Goal: Check status: Check status

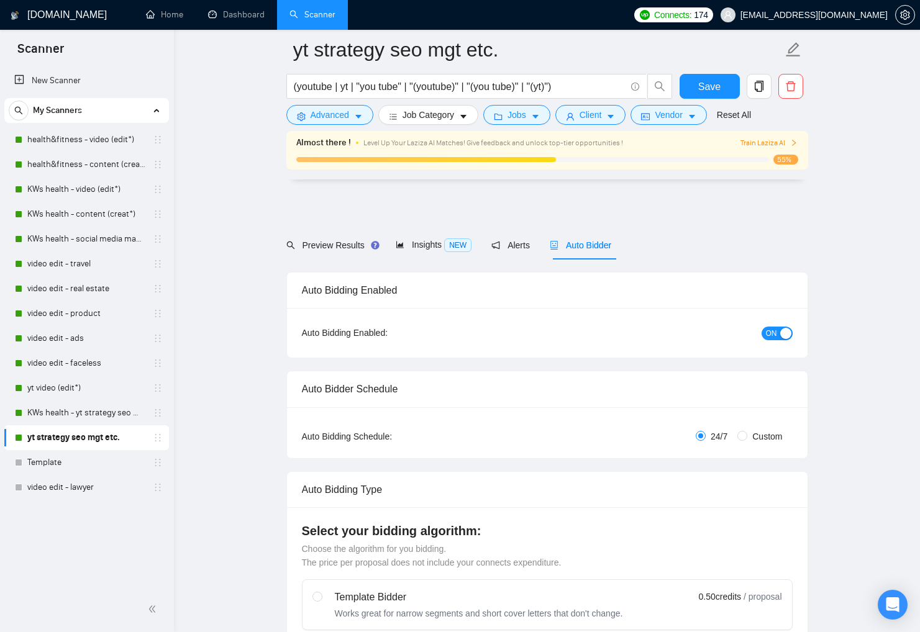
scroll to position [3049, 0]
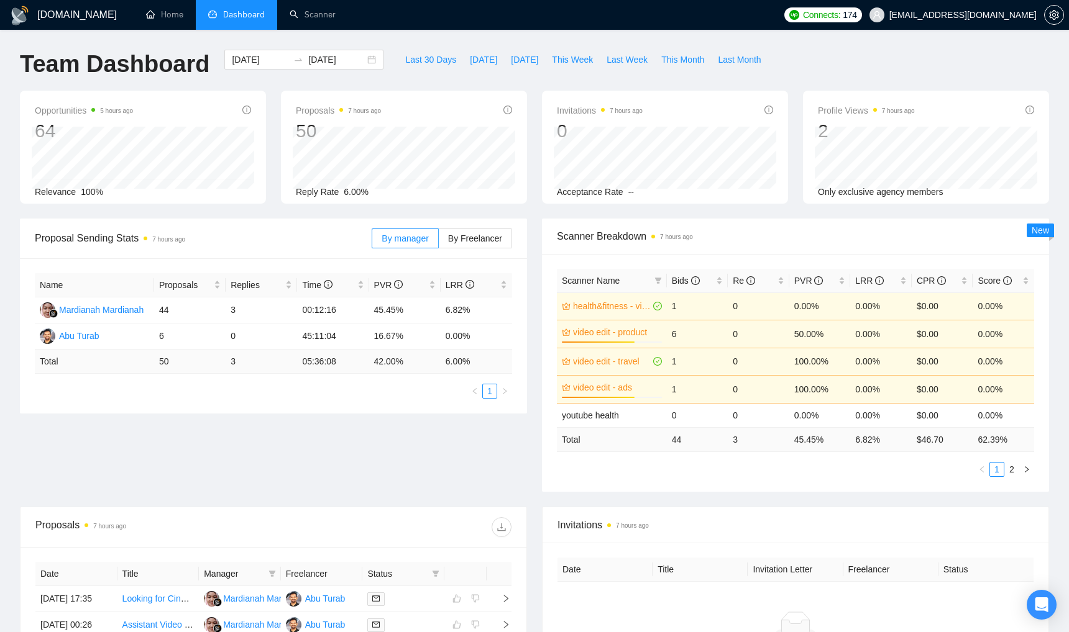
scroll to position [122, 0]
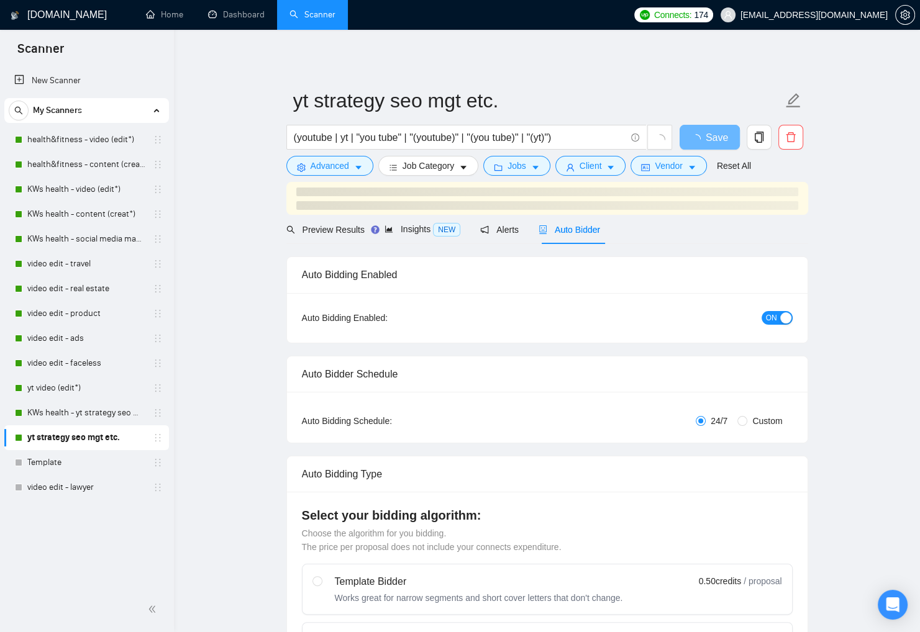
scroll to position [2837, 0]
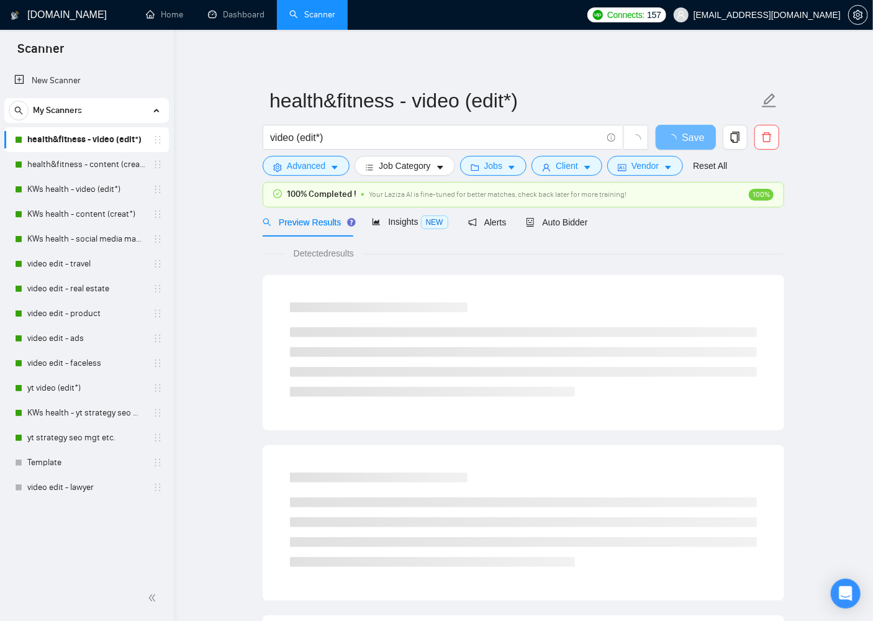
click at [222, 326] on main "health&fitness - video (edit*) video (edit*) Save Advanced Job Category Jobs Cl…" at bounding box center [524, 581] width 660 height 1062
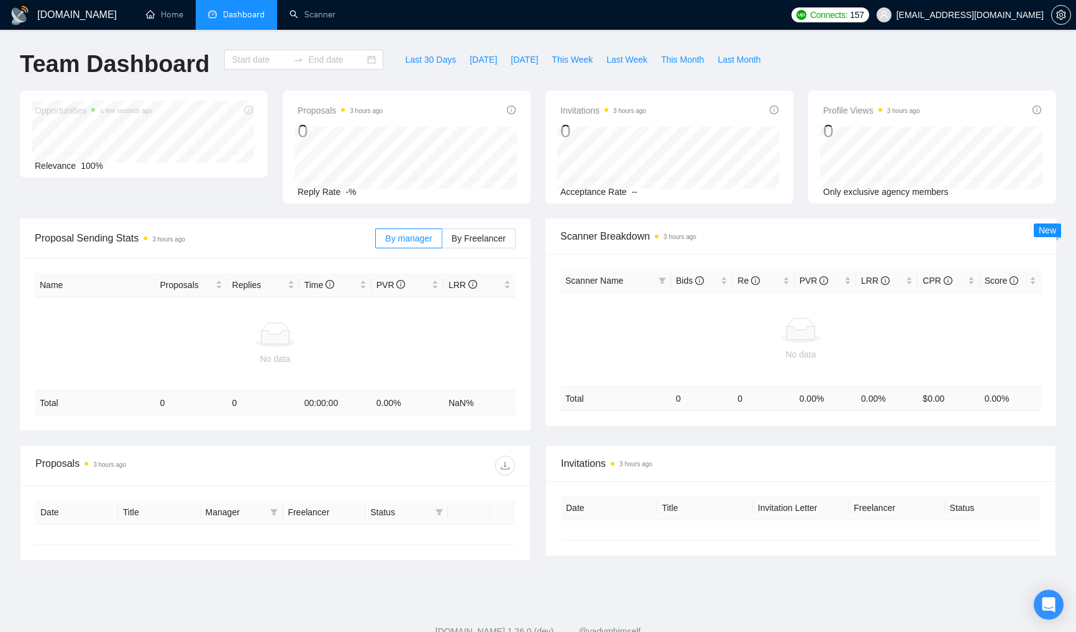
type input "[DATE]"
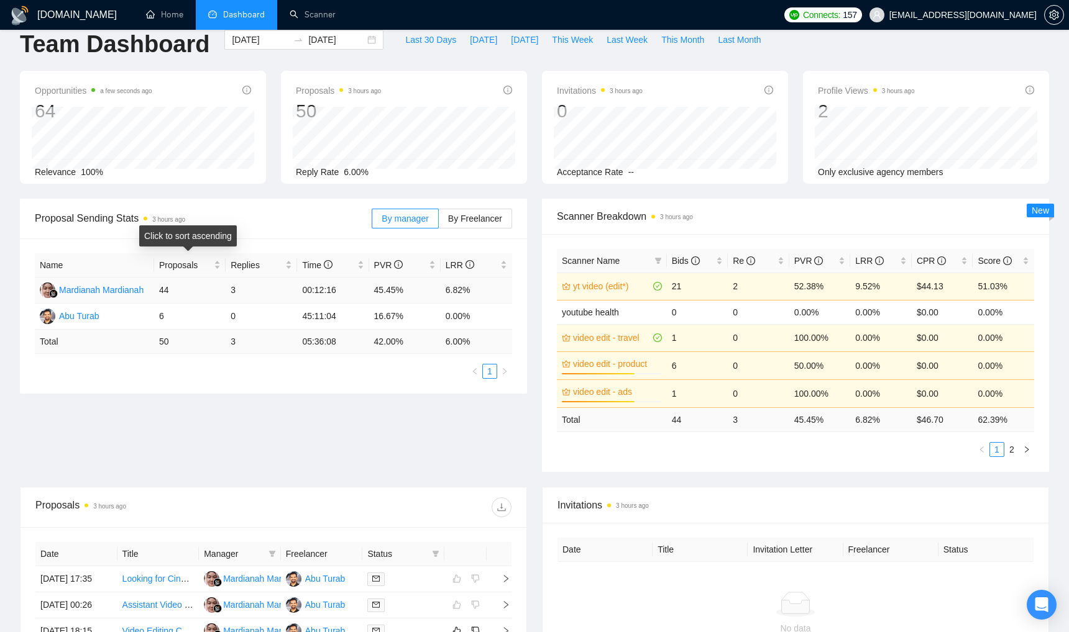
scroll to position [29, 0]
